Goal: Navigation & Orientation: Find specific page/section

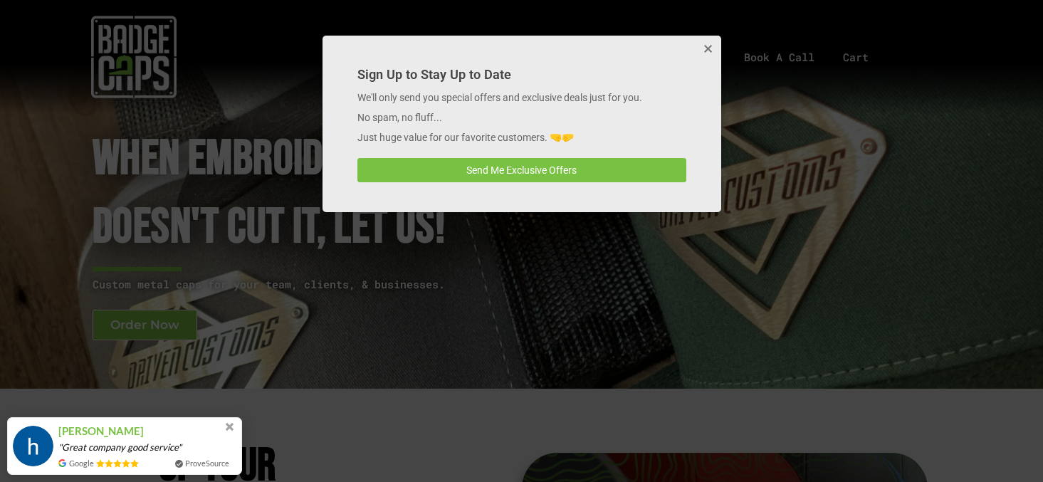
click at [701, 45] on button "Close" at bounding box center [707, 50] width 28 height 28
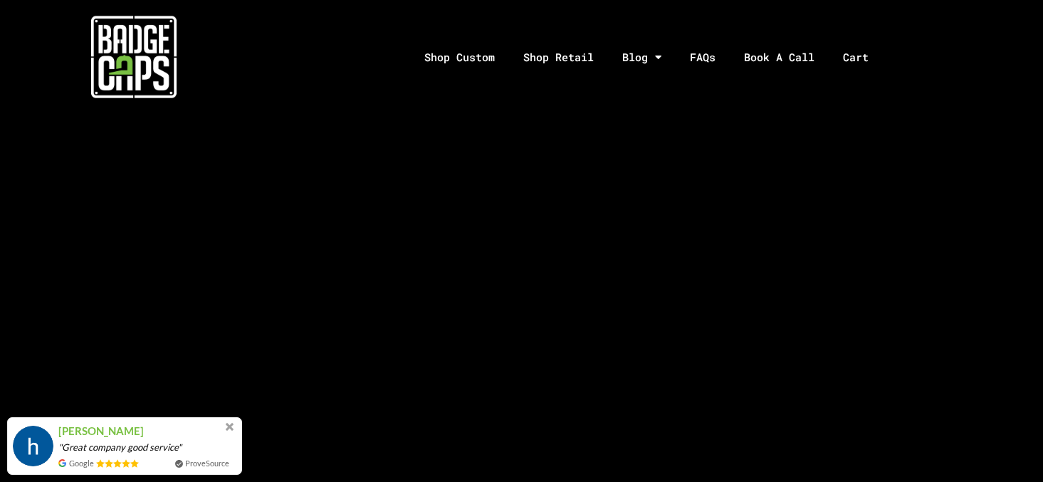
scroll to position [3530, 0]
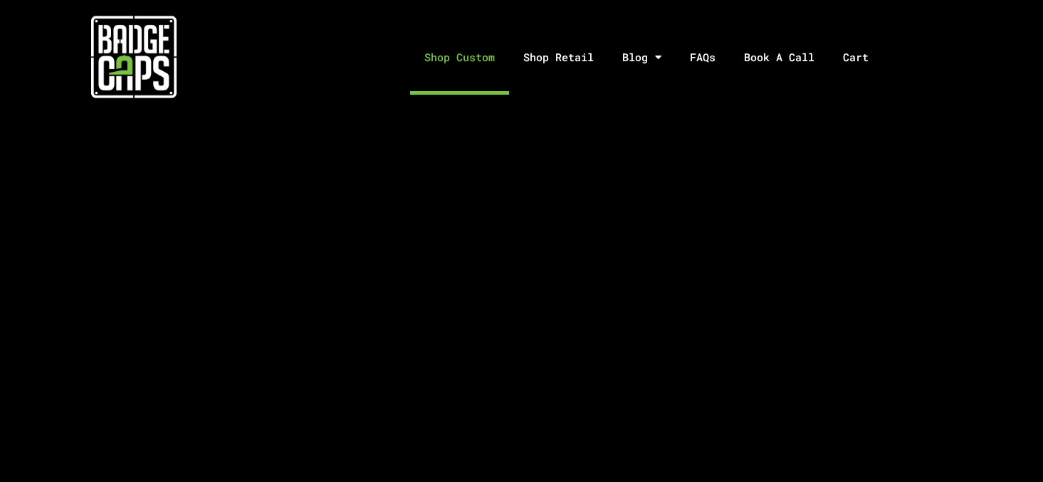
click at [477, 58] on link "Shop Custom" at bounding box center [459, 57] width 99 height 75
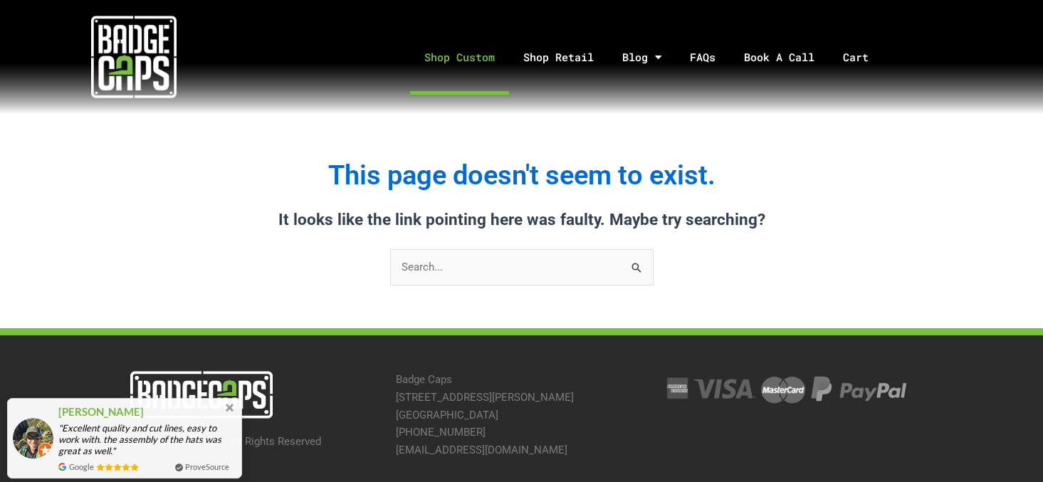
click at [467, 53] on link "Shop Custom" at bounding box center [459, 57] width 99 height 75
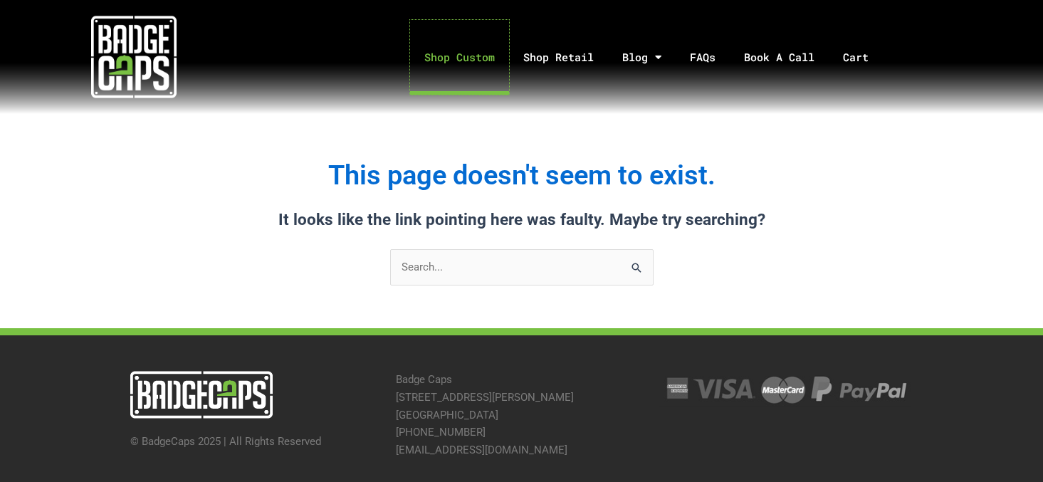
click at [467, 53] on link "Shop Custom" at bounding box center [459, 57] width 99 height 75
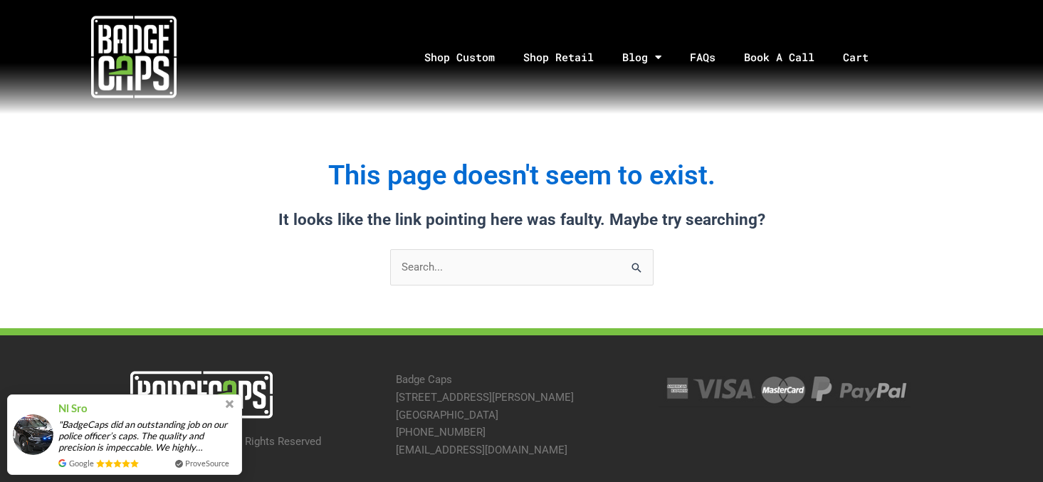
scroll to position [46, 0]
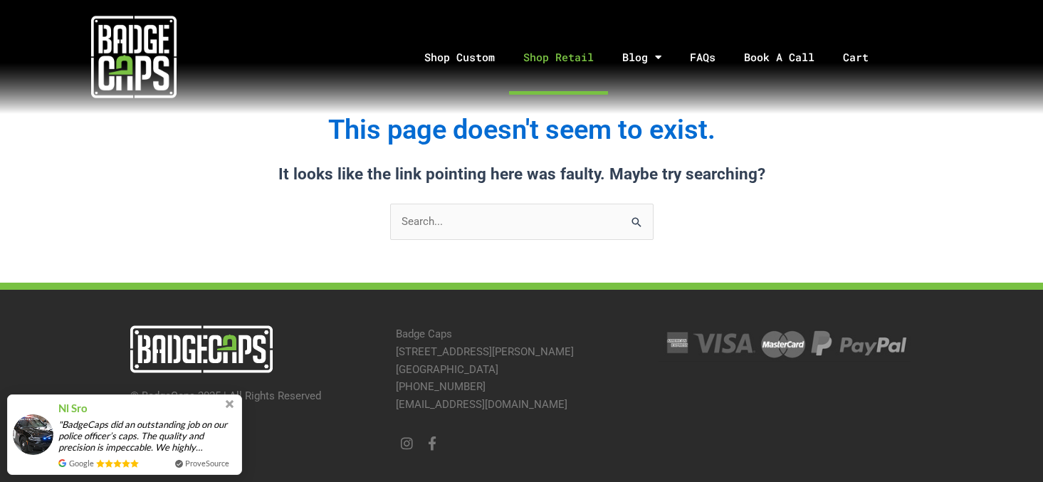
click at [559, 46] on link "Shop Retail" at bounding box center [558, 57] width 99 height 75
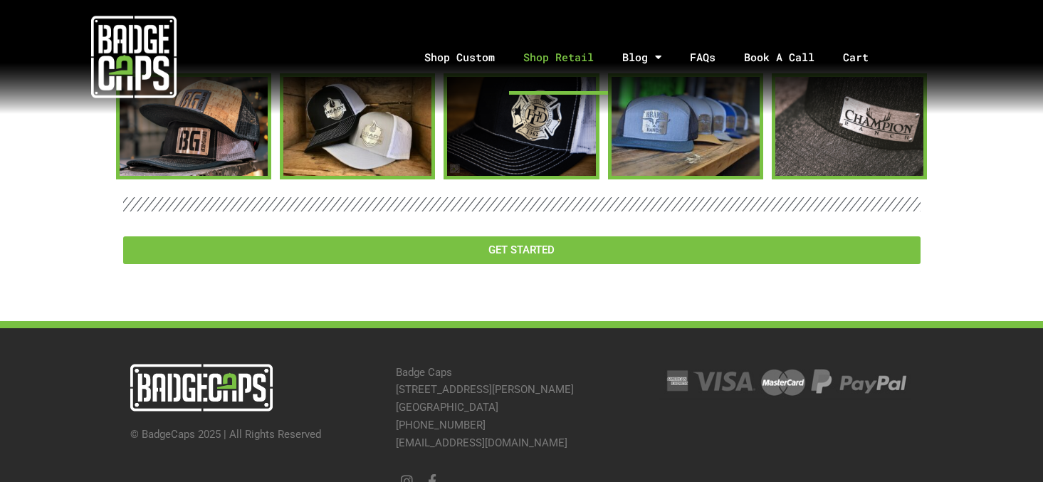
scroll to position [2162, 0]
